Goal: Task Accomplishment & Management: Manage account settings

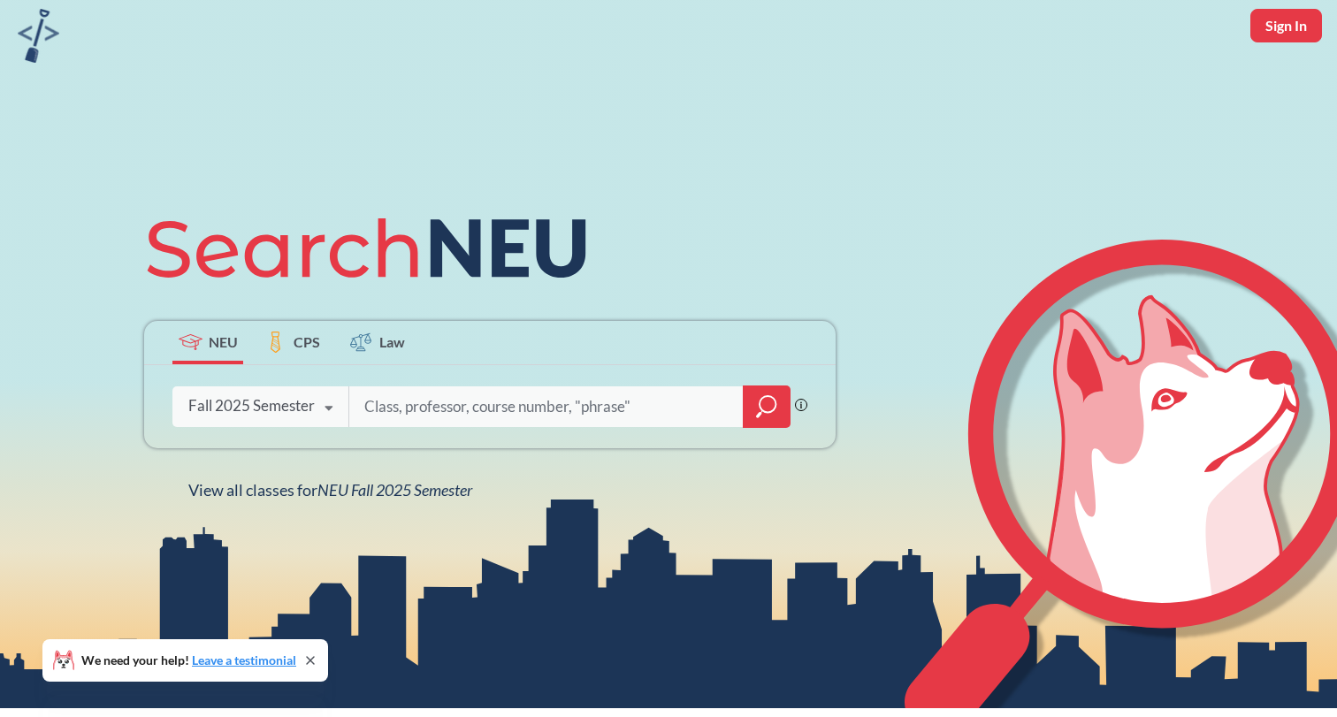
scroll to position [78, 0]
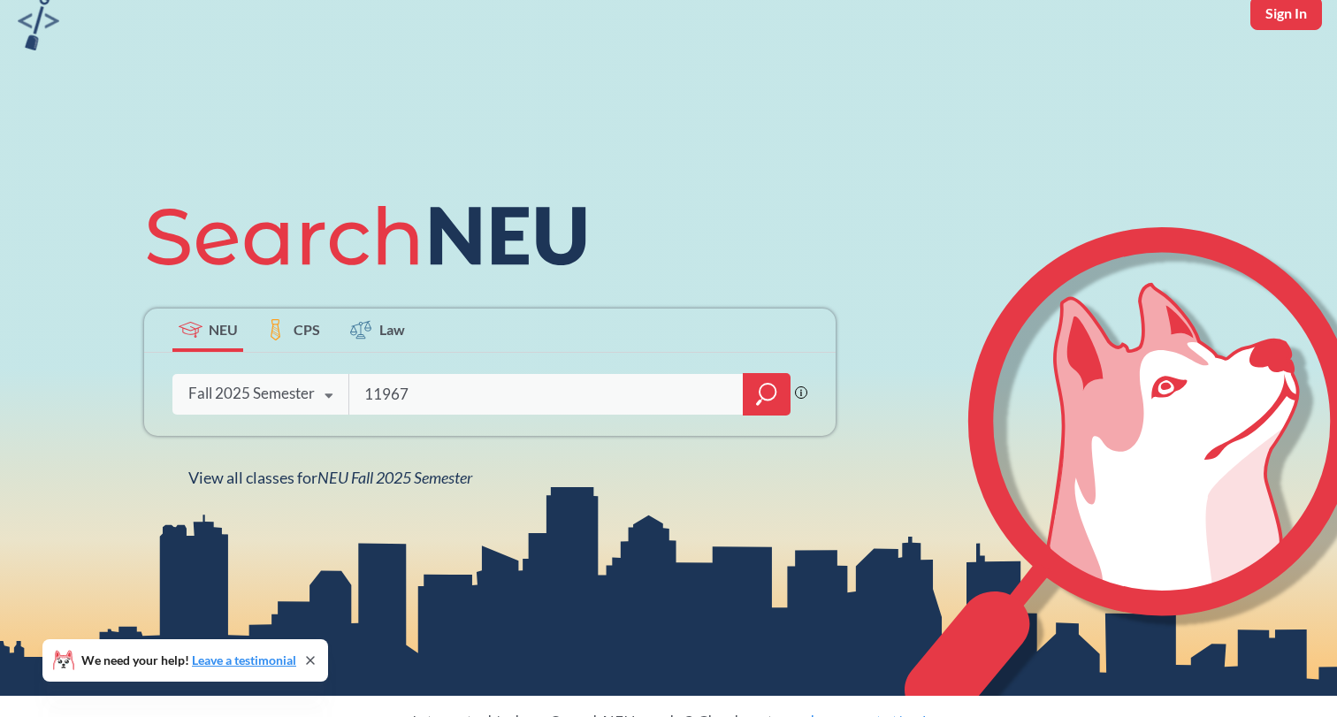
type input "11967"
click at [765, 392] on icon "magnifying glass" at bounding box center [766, 394] width 21 height 25
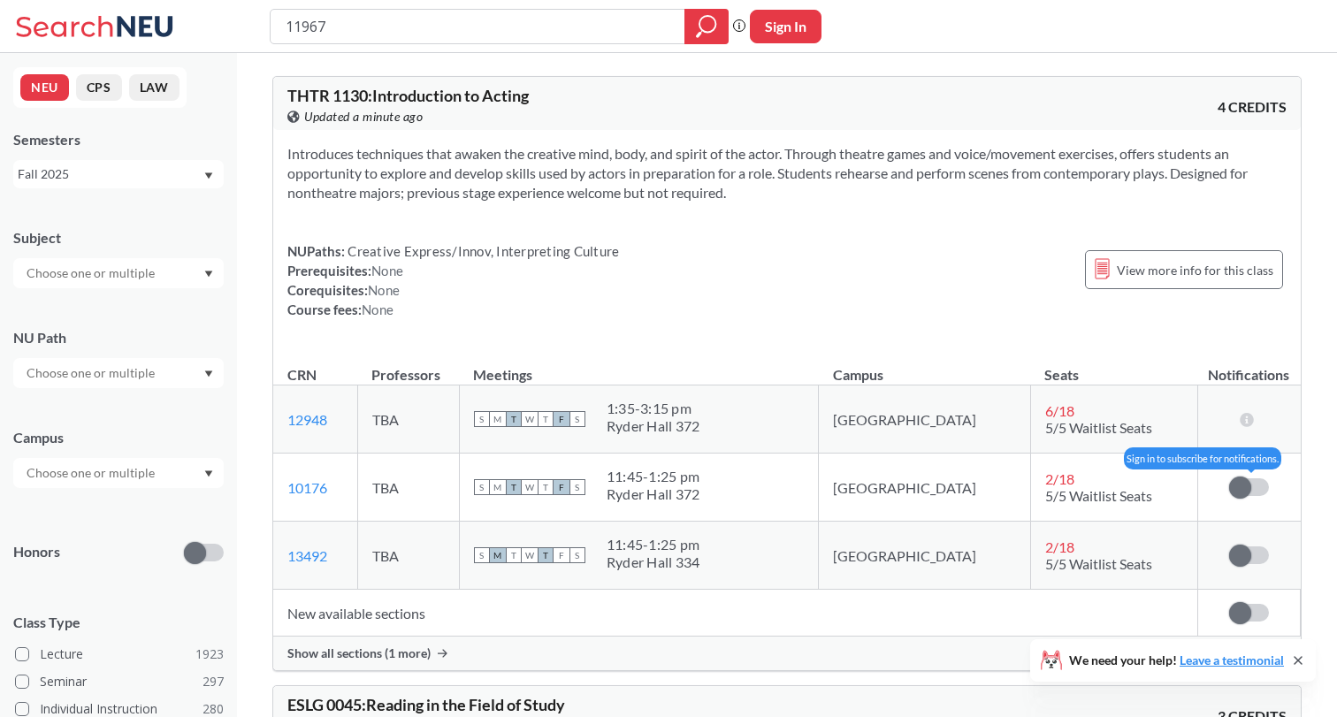
click at [1261, 494] on label at bounding box center [1249, 487] width 40 height 18
click at [1229, 478] on input "checkbox" at bounding box center [1229, 478] width 0 height 0
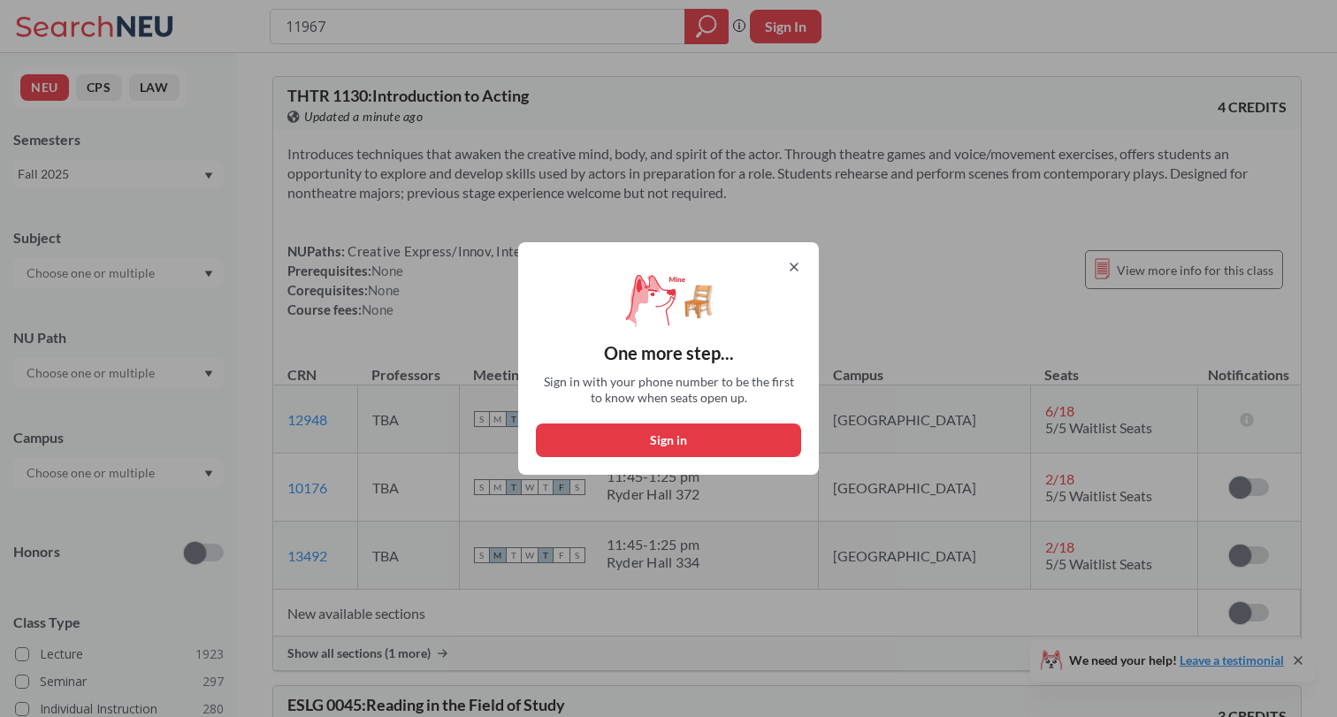
click at [731, 439] on button "Sign in" at bounding box center [668, 441] width 265 height 34
select select "US"
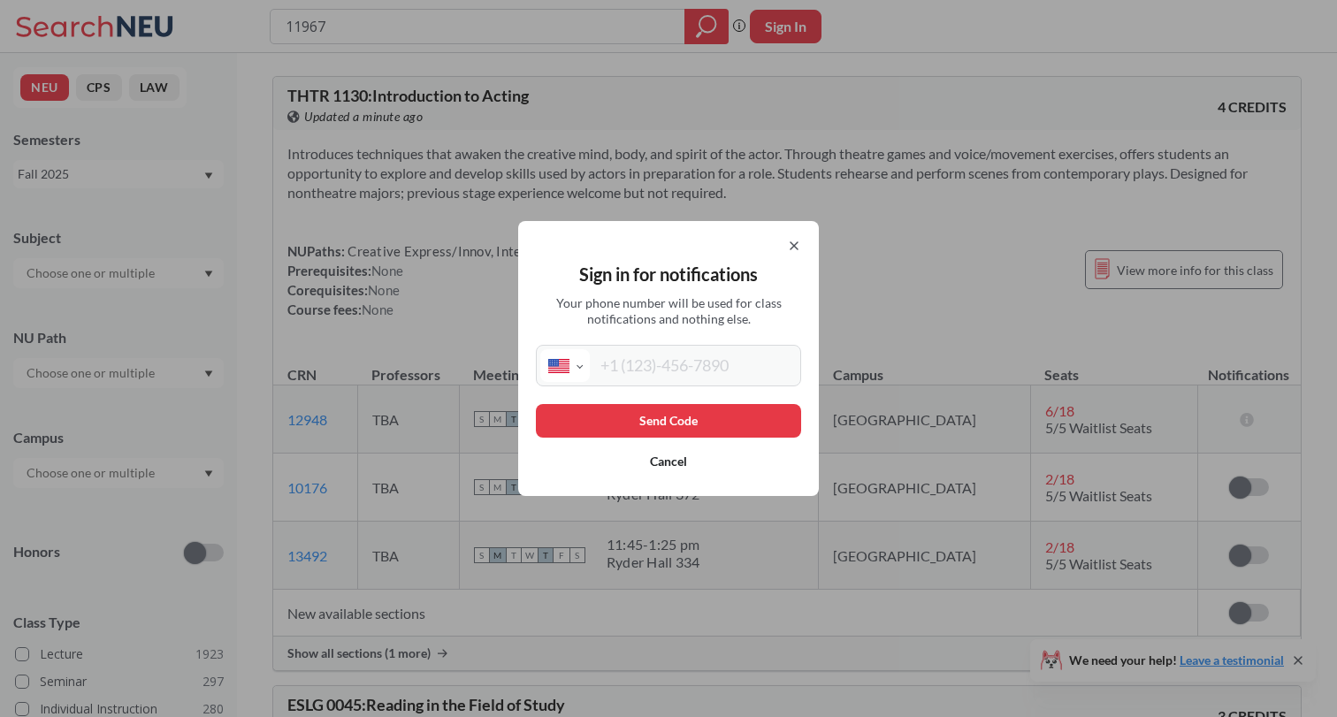
click at [685, 367] on input "tel" at bounding box center [693, 365] width 207 height 33
type input "[PHONE_NUMBER]"
click at [654, 420] on button "Send Code" at bounding box center [668, 421] width 265 height 34
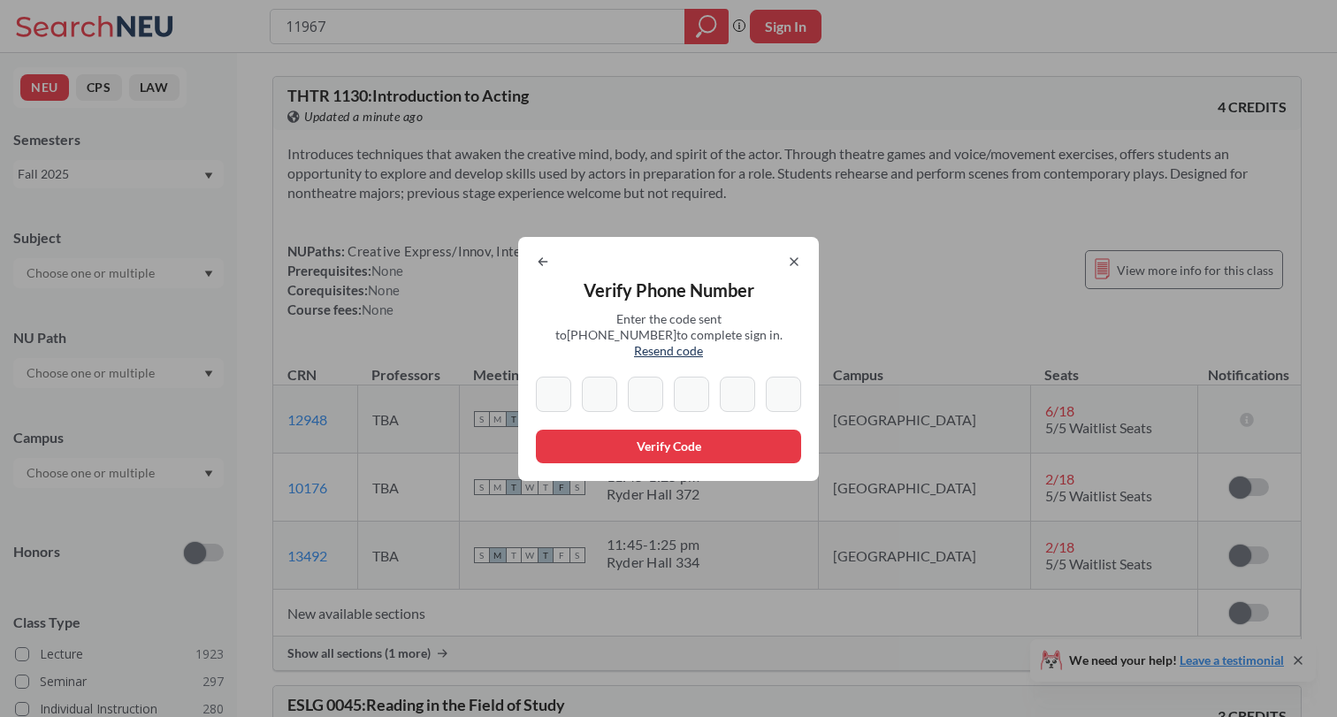
type input "3"
type input "2"
type input "4"
type input "0"
type input "4"
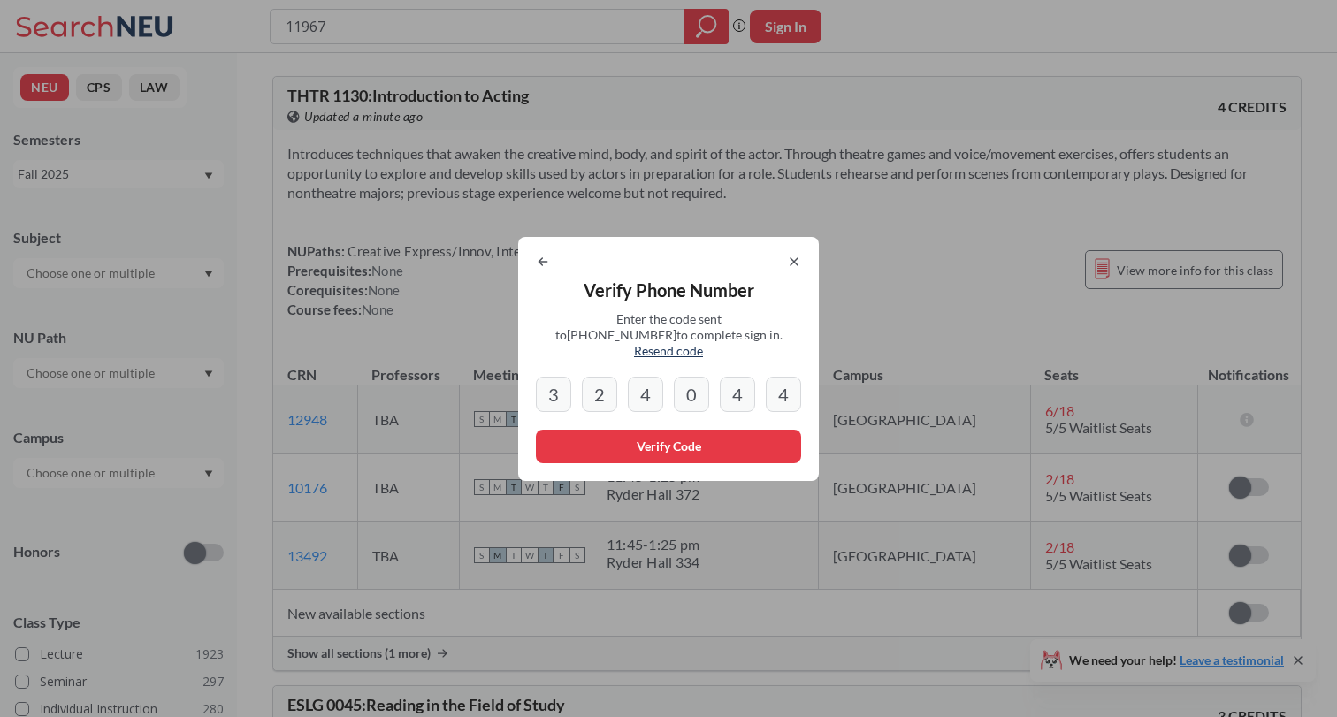
type input "4"
click at [583, 434] on button "Verify Code" at bounding box center [668, 447] width 265 height 34
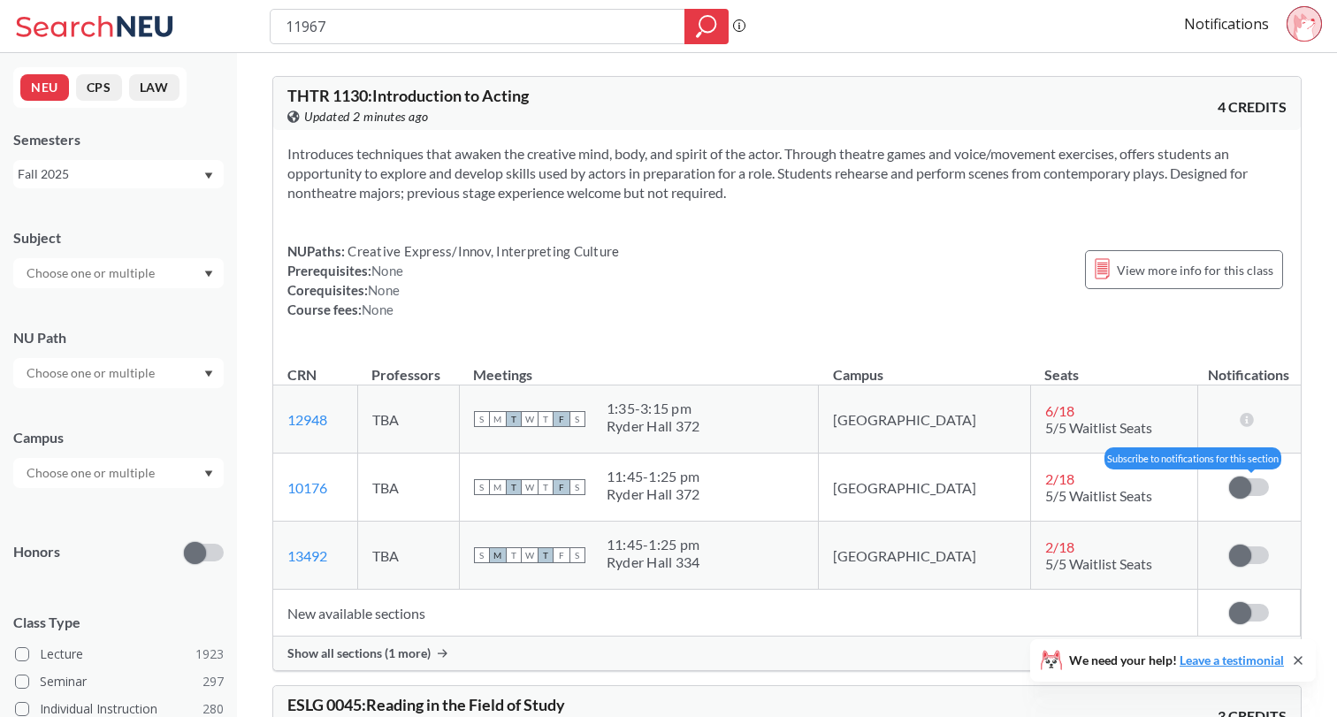
click at [1260, 483] on label at bounding box center [1249, 487] width 40 height 18
click at [1229, 478] on input "checkbox" at bounding box center [1229, 478] width 0 height 0
click at [1243, 573] on td "Subscribe to notifications for this section" at bounding box center [1248, 556] width 103 height 68
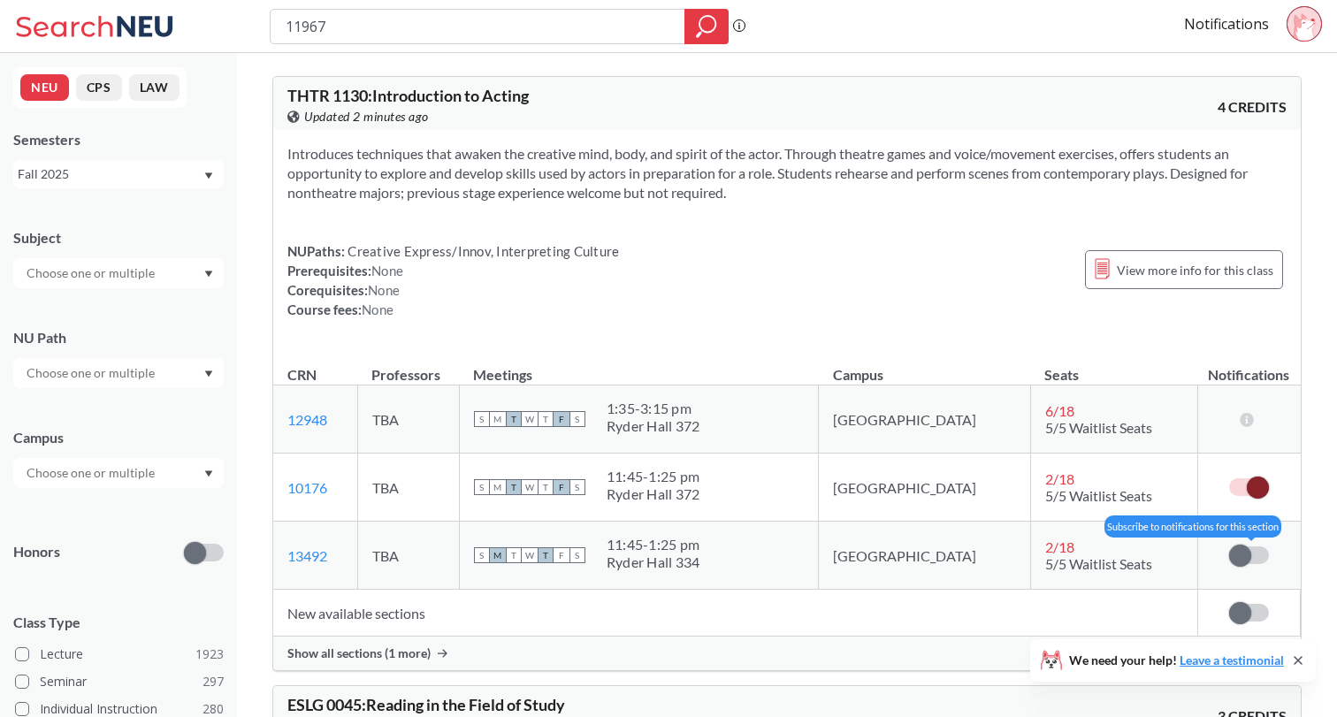
click at [1242, 558] on span at bounding box center [1240, 556] width 22 height 22
click at [1229, 547] on input "checkbox" at bounding box center [1229, 547] width 0 height 0
click at [1259, 563] on div "There are still seats remaining for this section" at bounding box center [1249, 555] width 20 height 17
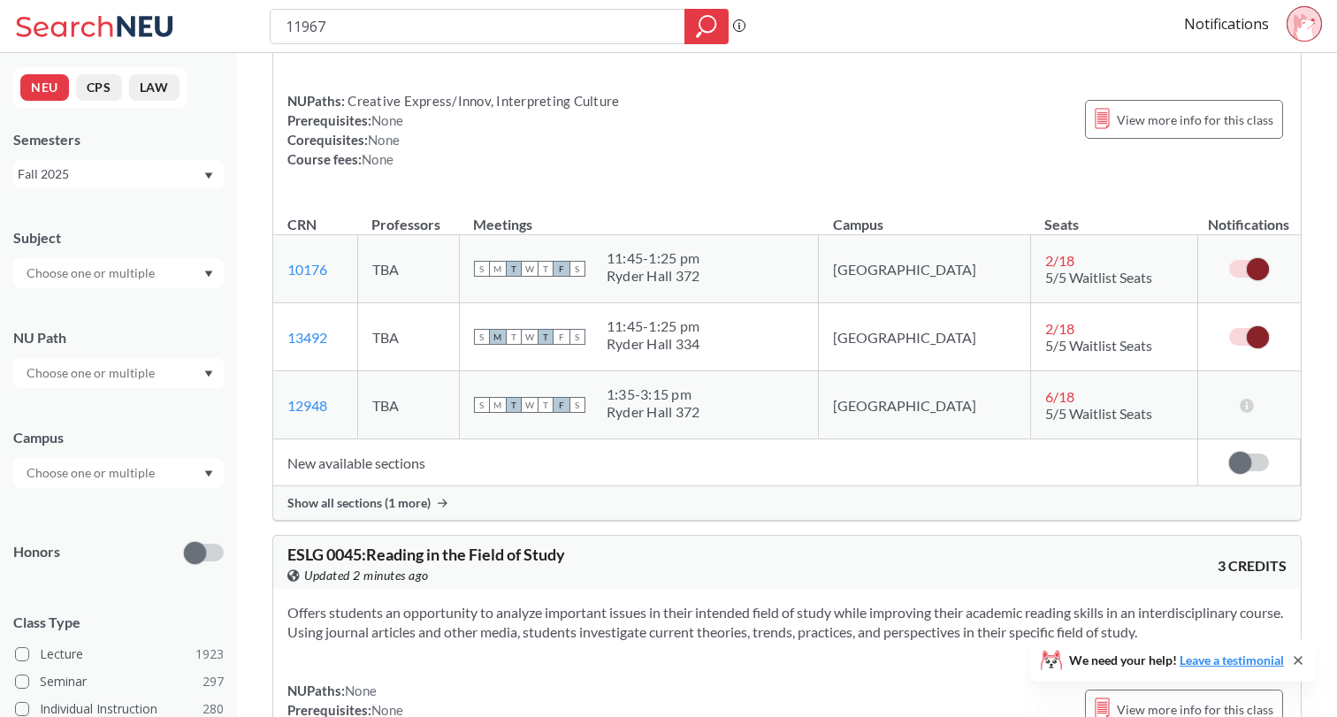
scroll to position [152, 0]
click at [1023, 503] on div "Show all sections (1 more)" at bounding box center [787, 502] width 1028 height 34
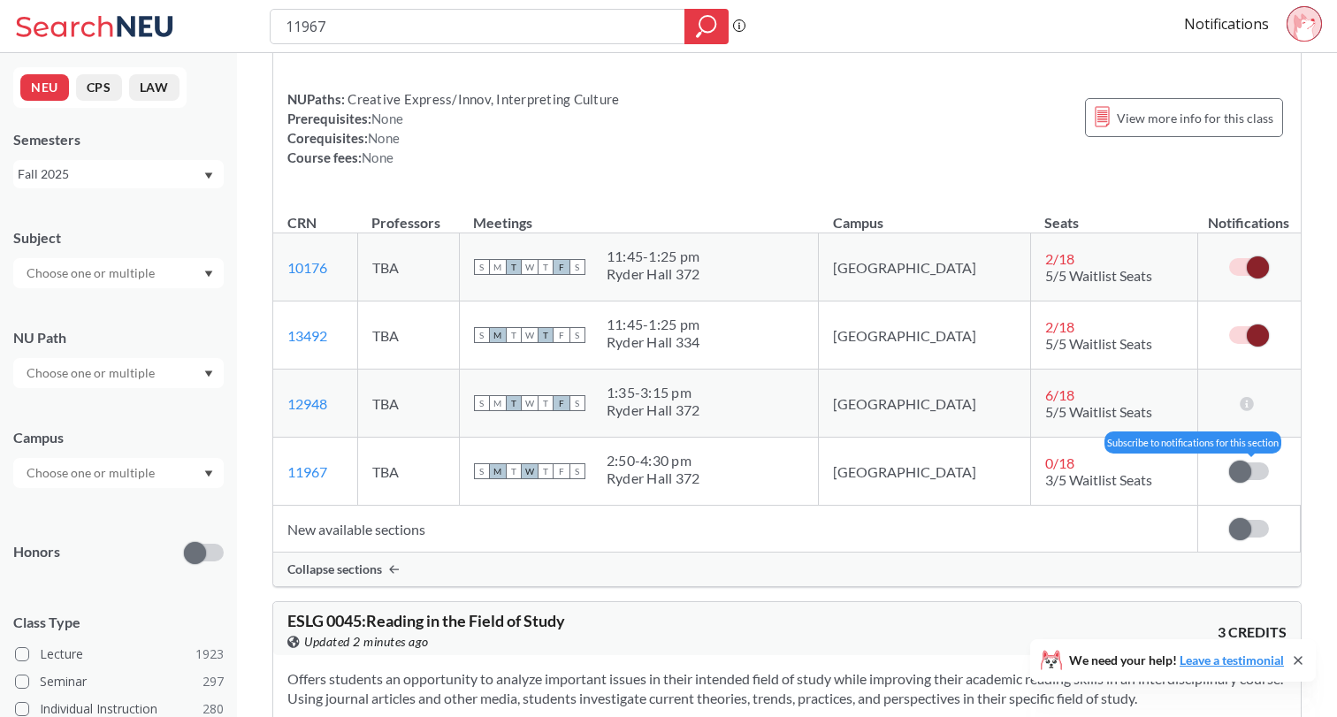
click at [1248, 465] on span at bounding box center [1240, 472] width 22 height 22
click at [1229, 463] on input "checkbox" at bounding box center [1229, 463] width 0 height 0
drag, startPoint x: 463, startPoint y: 25, endPoint x: 210, endPoint y: 11, distance: 253.3
click at [216, 15] on div "11967 Phrase search guarantees the exact search appears in the results. Ex. If …" at bounding box center [668, 26] width 1337 height 53
type input "art class"
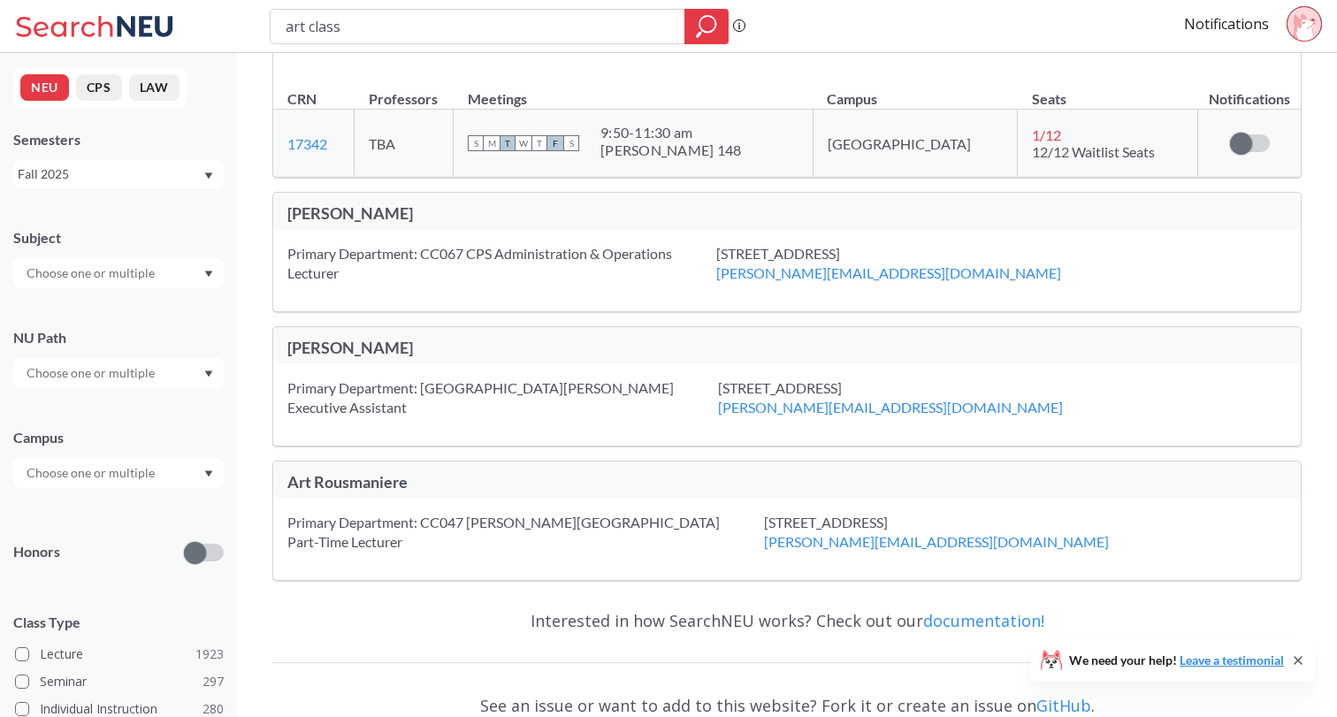
scroll to position [5551, 0]
